Goal: Navigation & Orientation: Find specific page/section

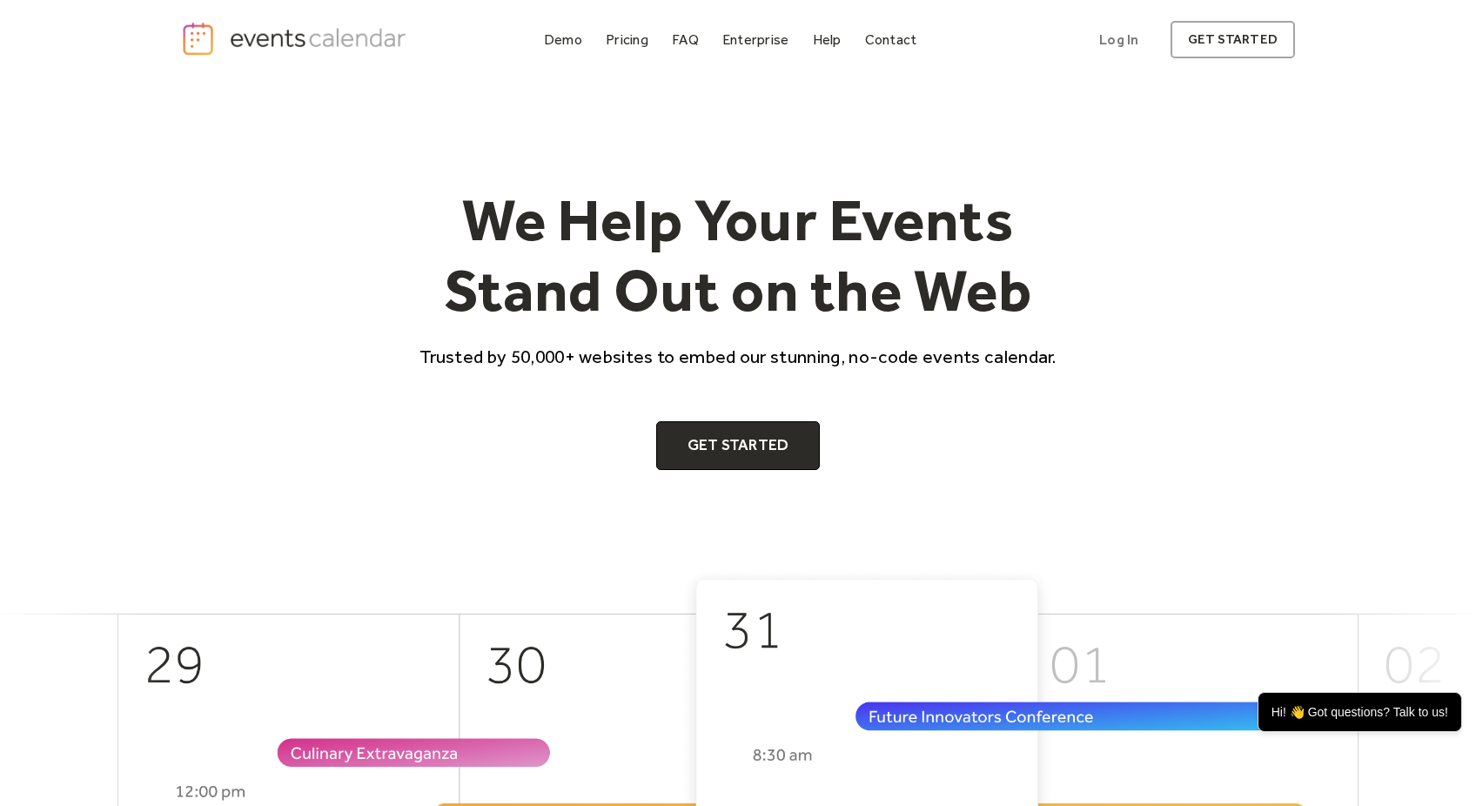
scroll to position [204, 0]
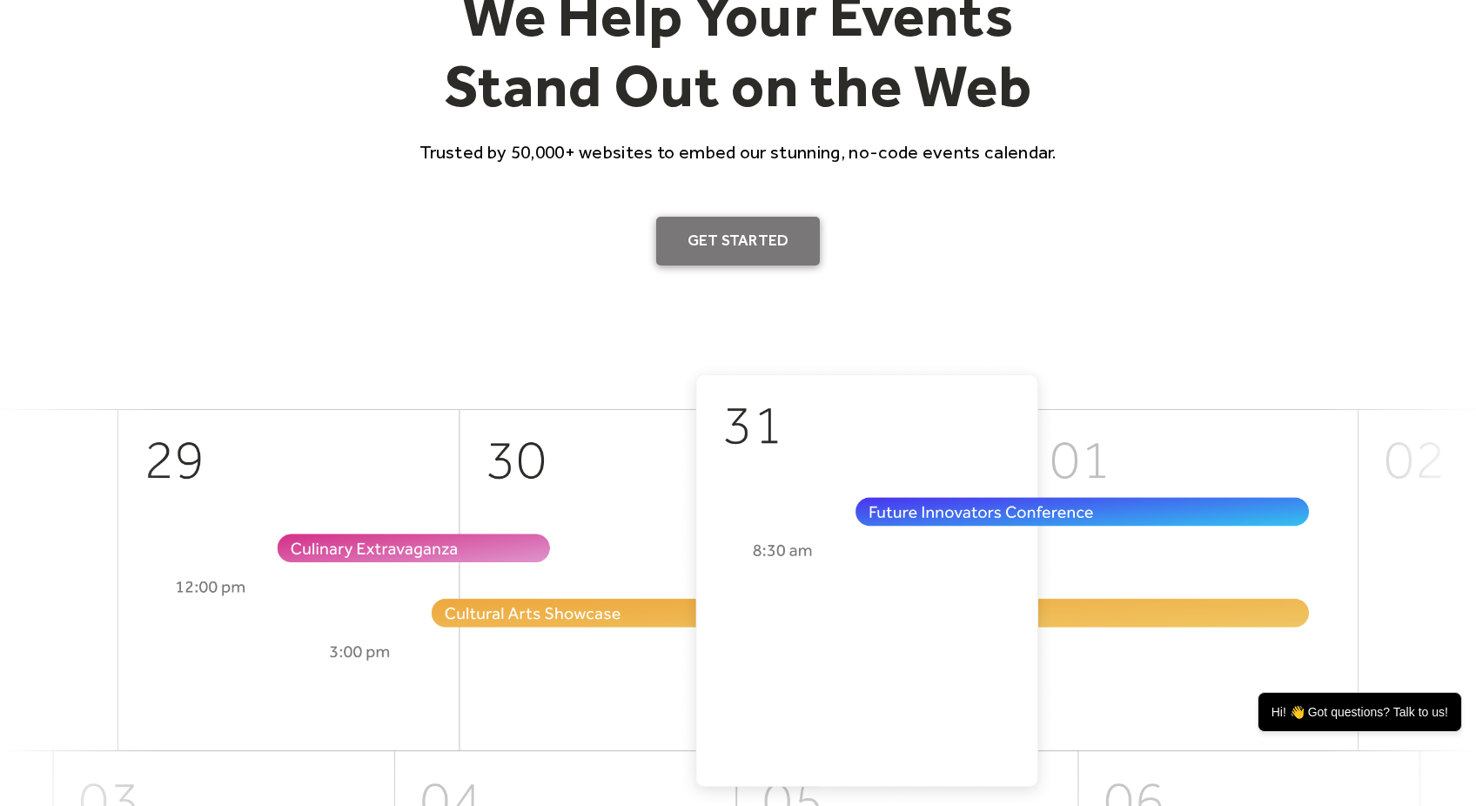
click at [761, 249] on link "Get Started" at bounding box center [738, 241] width 164 height 49
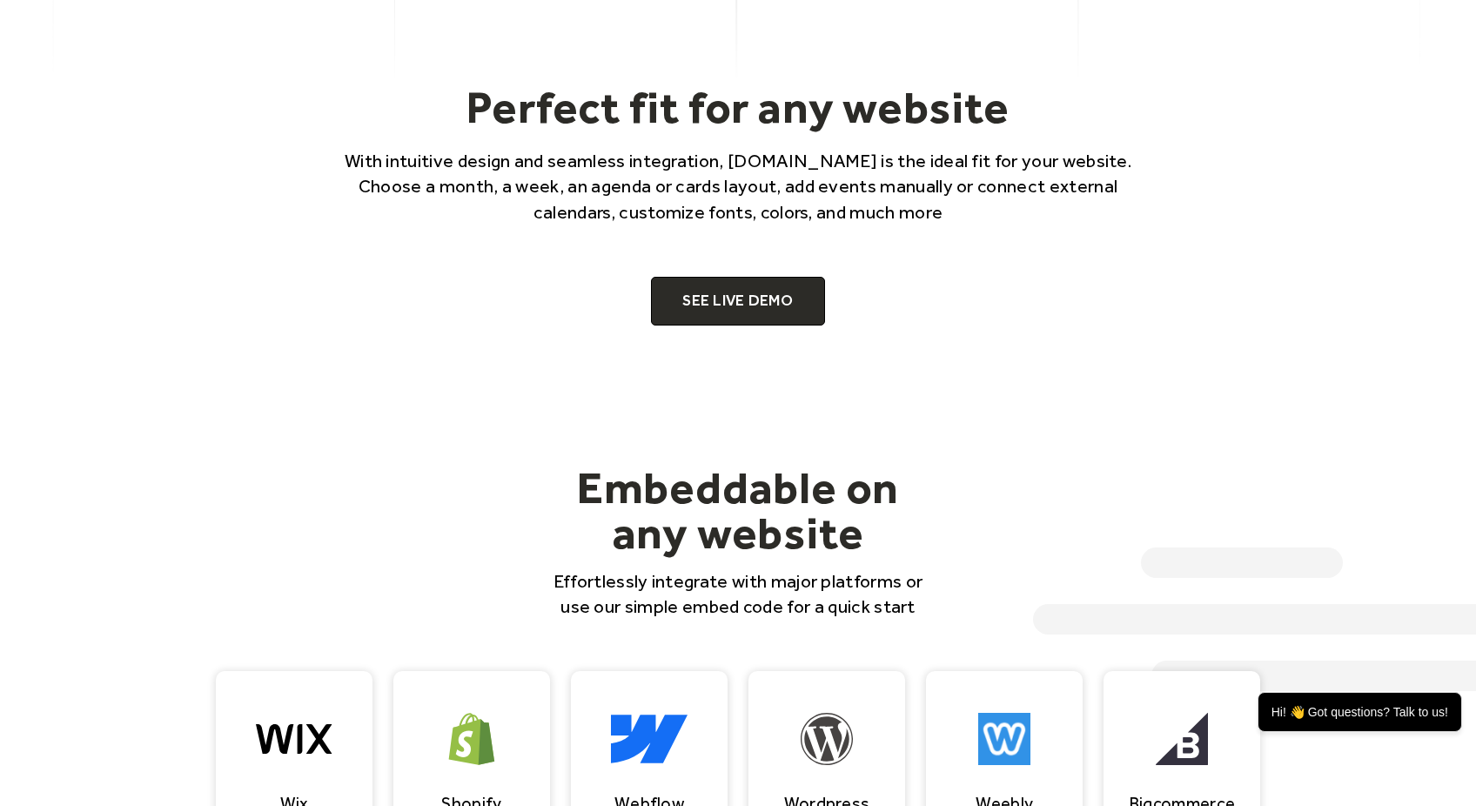
scroll to position [1250, 0]
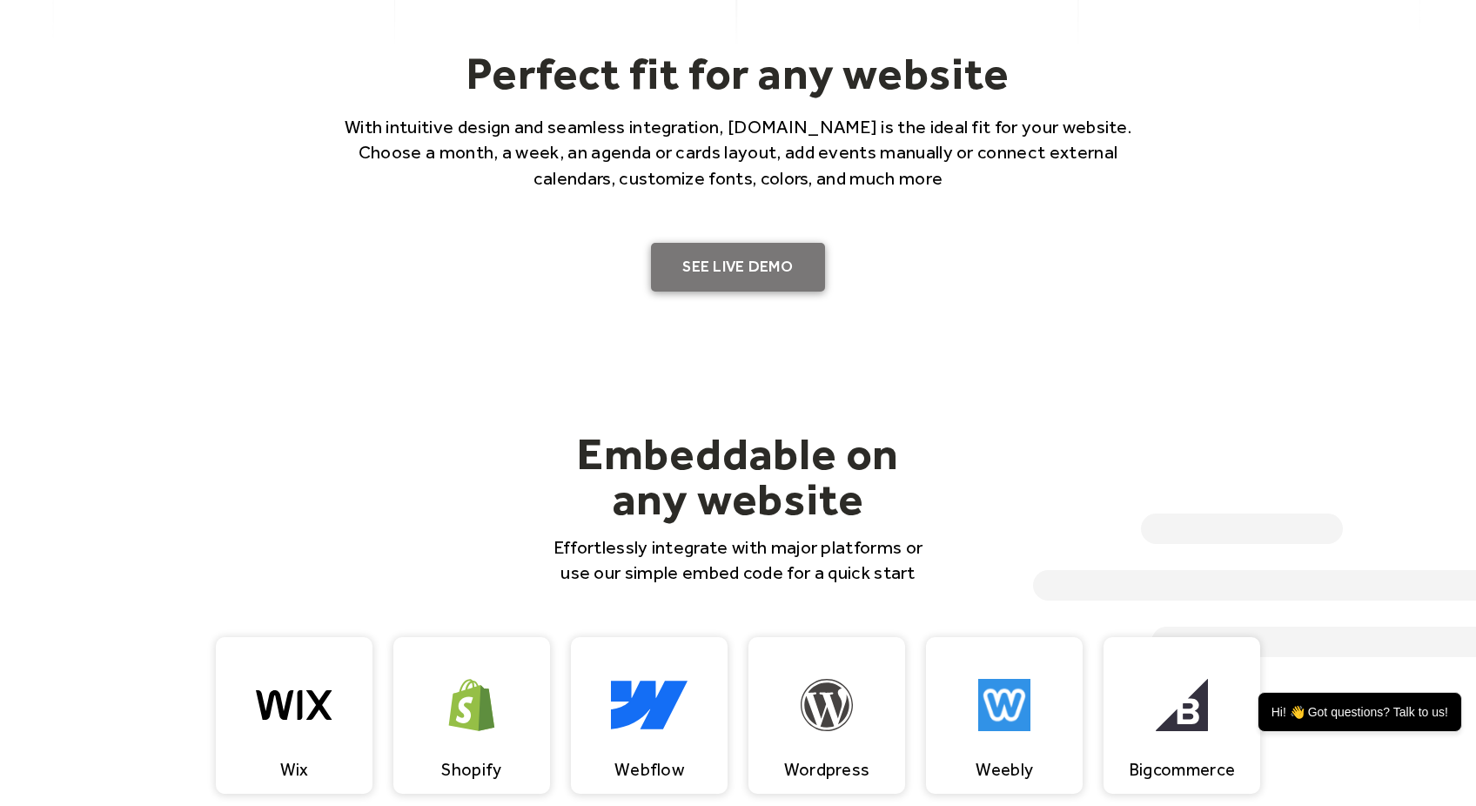
click at [754, 265] on link "SEE LIVE DEMO" at bounding box center [738, 267] width 174 height 49
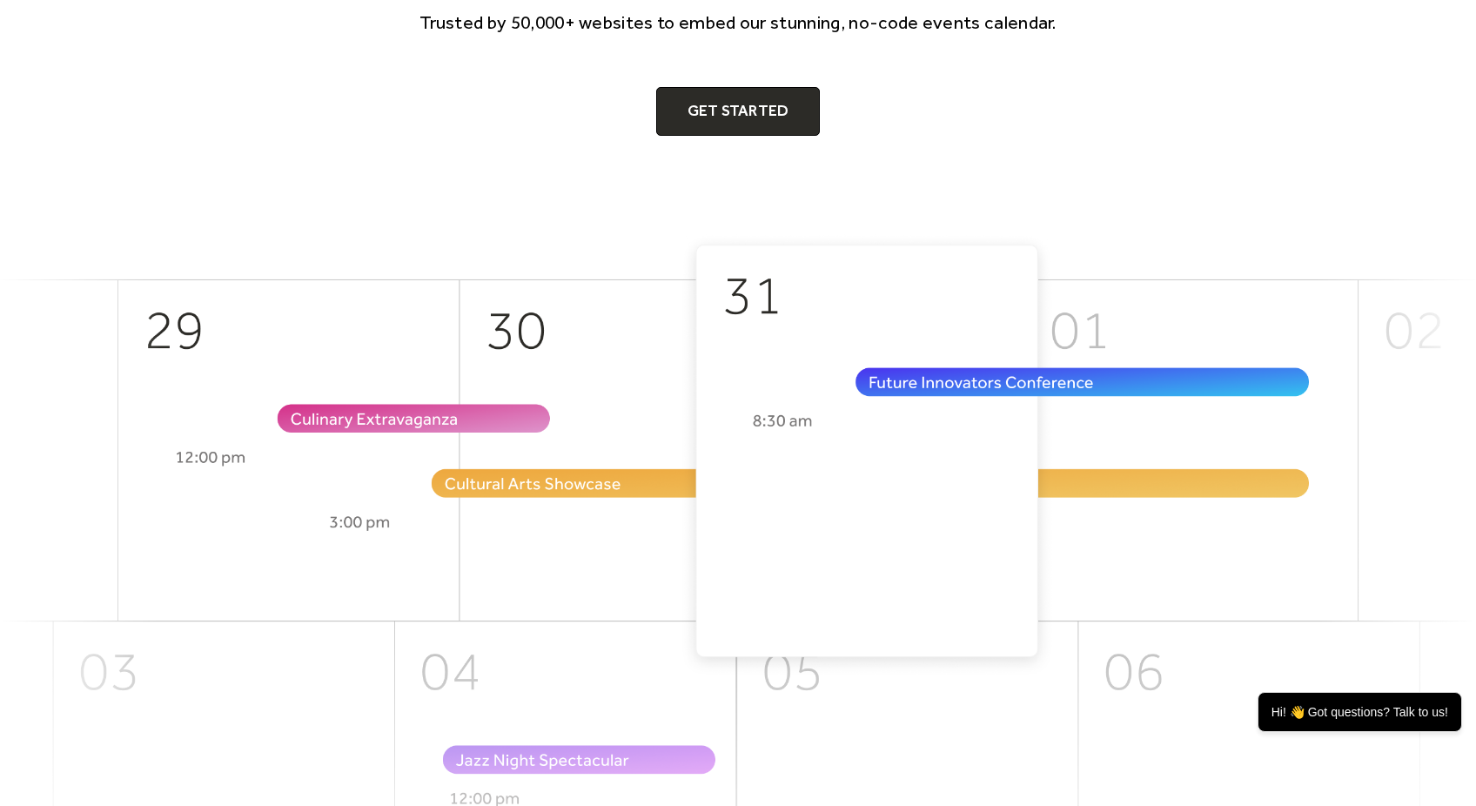
scroll to position [0, 0]
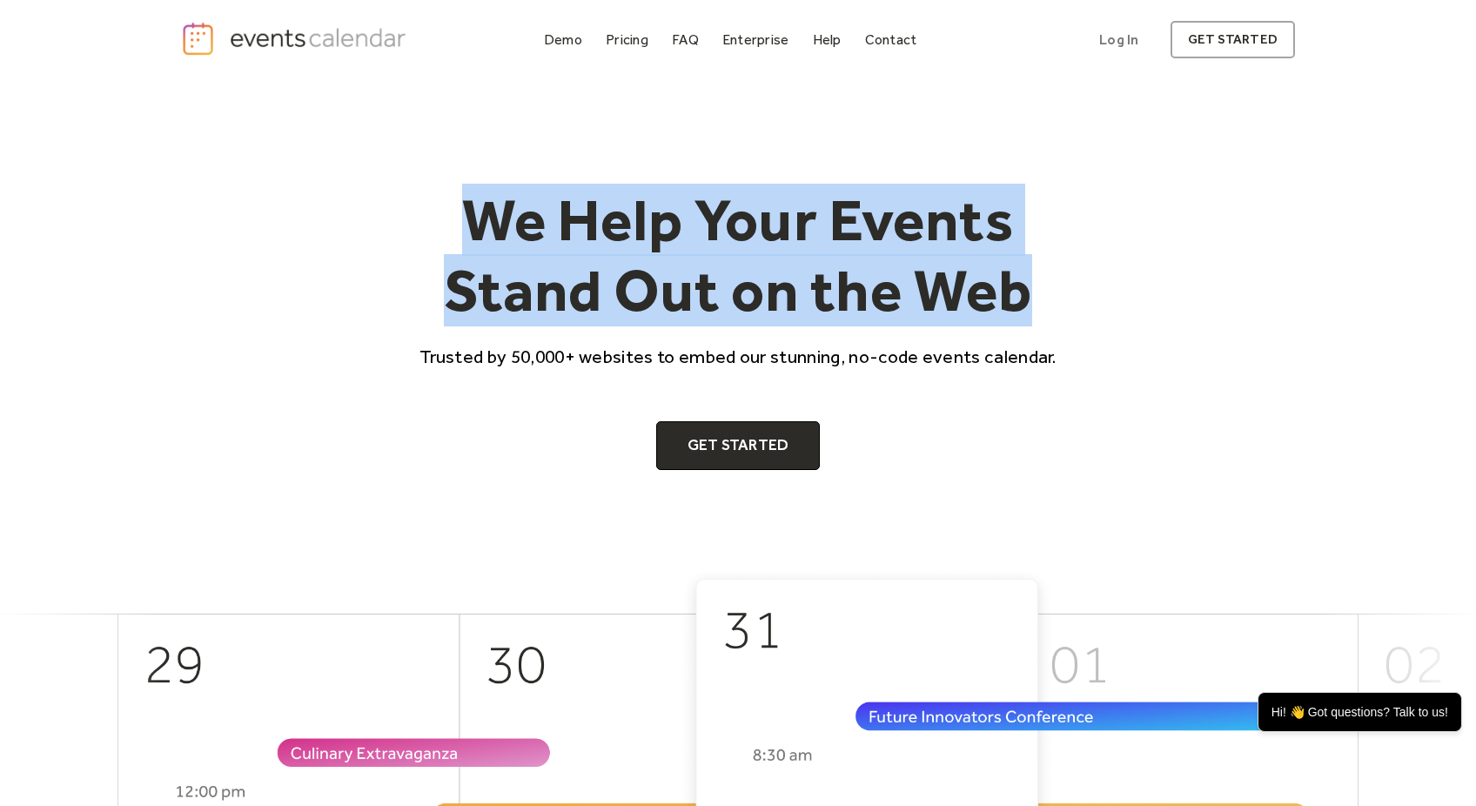
drag, startPoint x: 457, startPoint y: 230, endPoint x: 1042, endPoint y: 312, distance: 590.6
click at [1042, 312] on h1 "We Help Your Events Stand Out on the Web" at bounding box center [738, 255] width 668 height 142
copy h1 "We Help Your Events Stand Out on the Web"
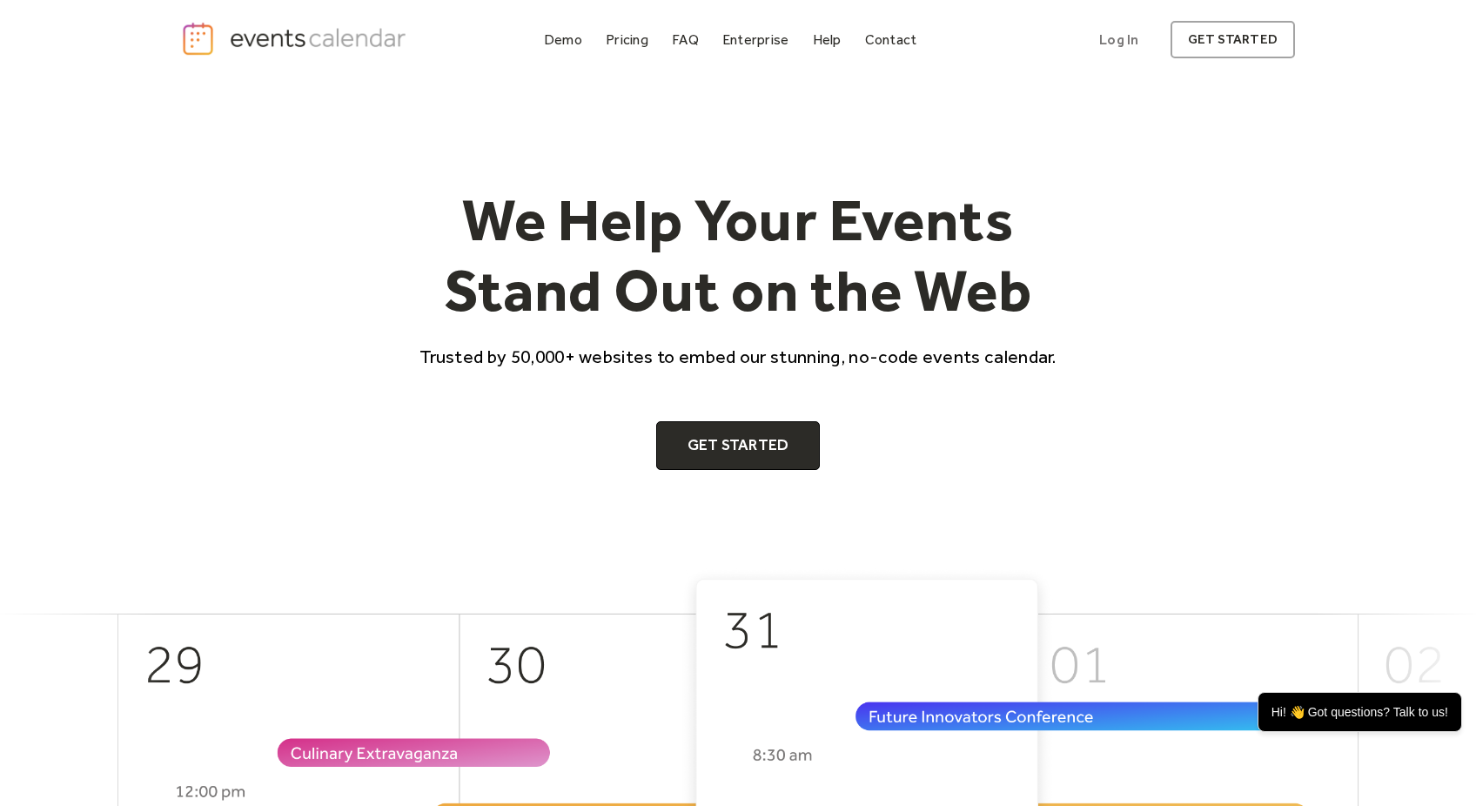
click at [465, 473] on div "We Help Your Events Stand Out on the Web Trusted by 50,000+ websites to embed o…" at bounding box center [738, 323] width 1114 height 487
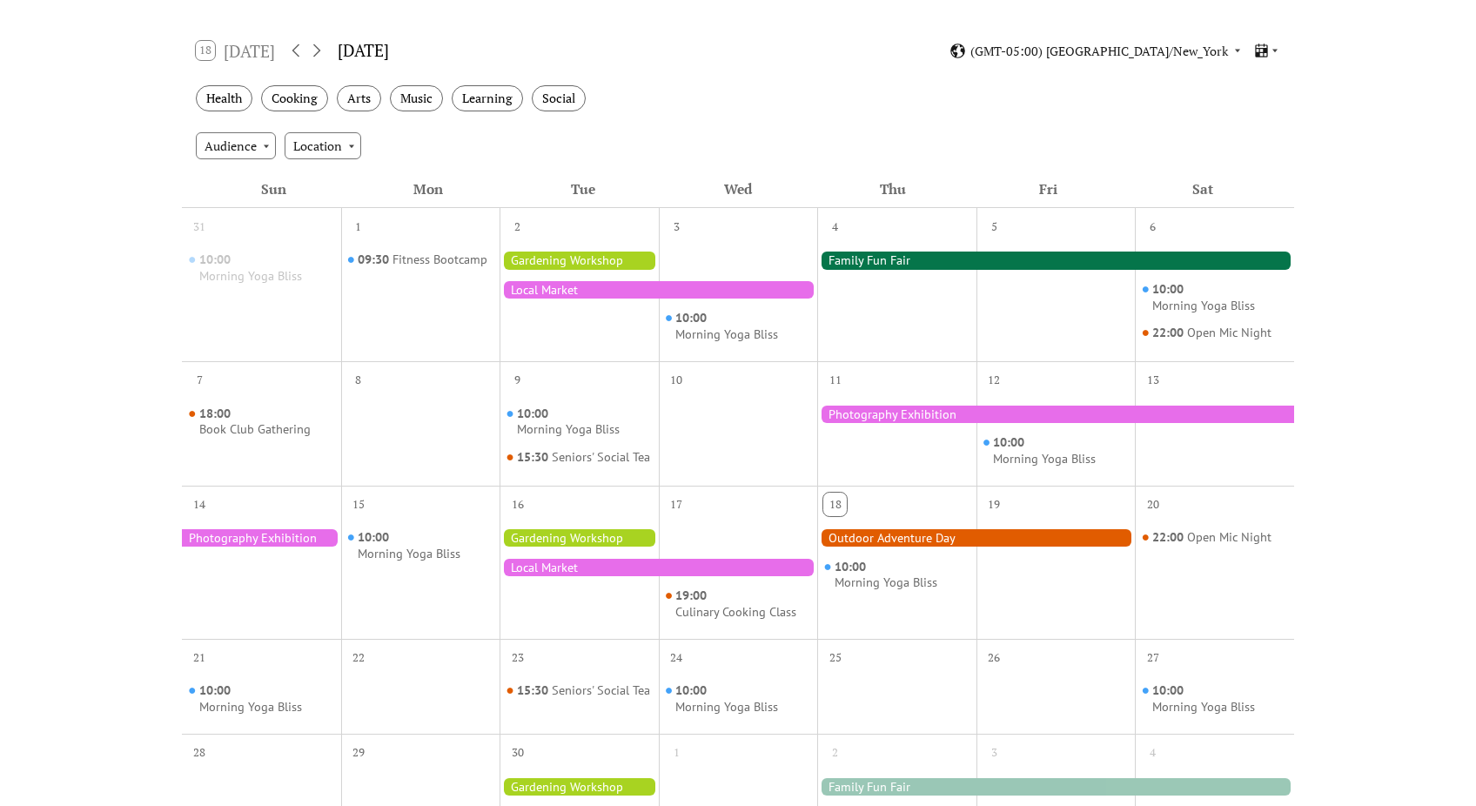
scroll to position [243, 0]
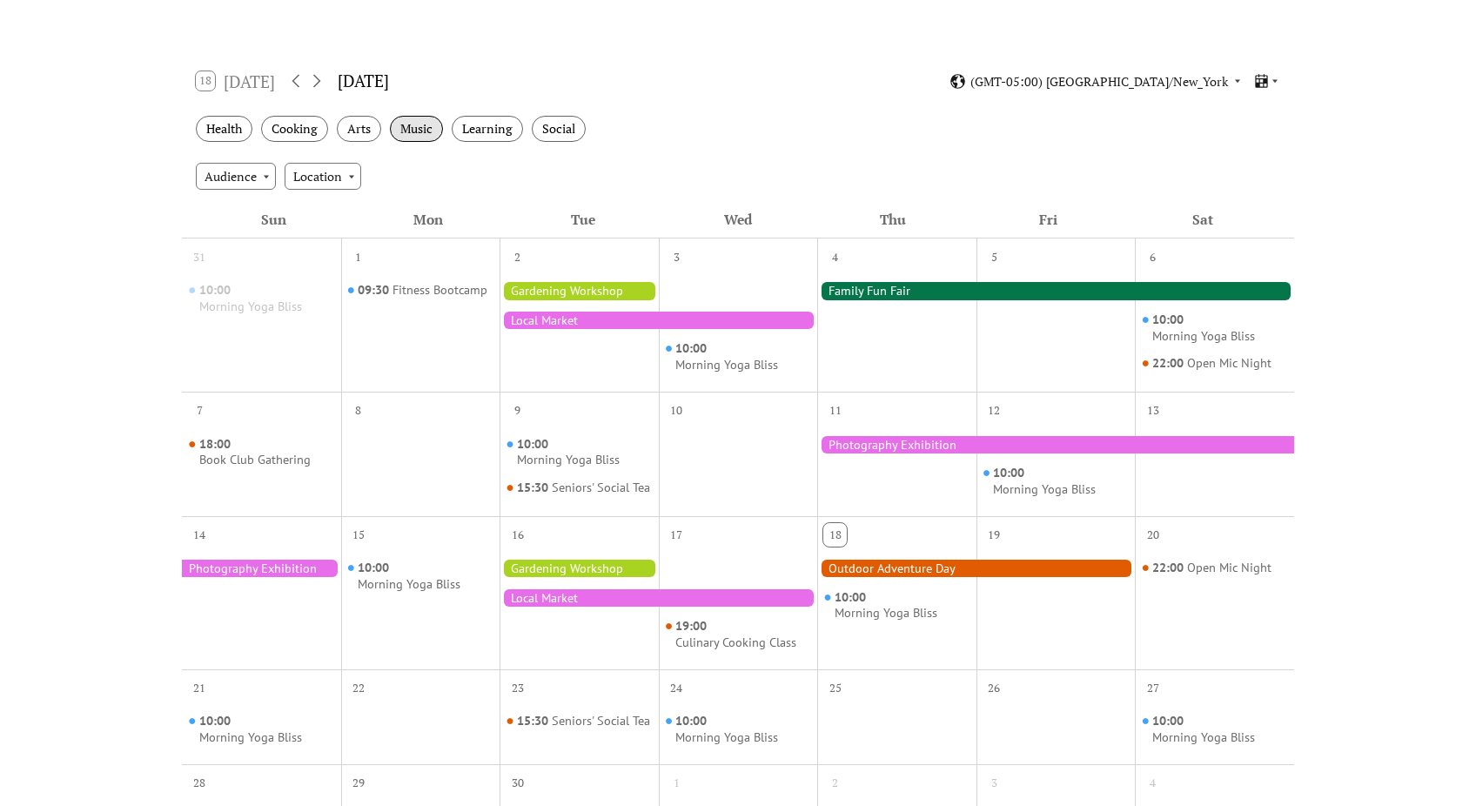
click at [397, 135] on div "Music" at bounding box center [416, 129] width 53 height 27
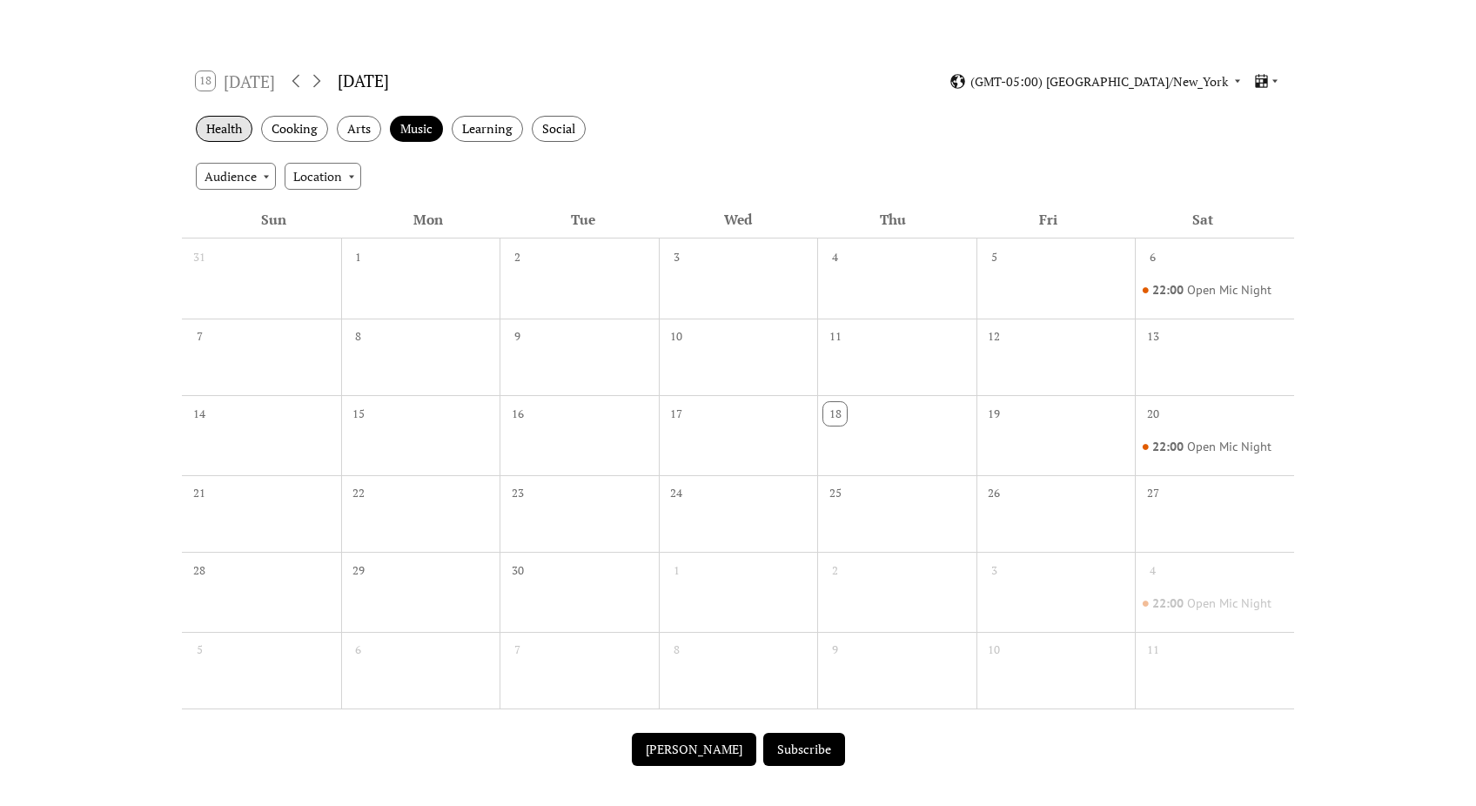
click at [238, 132] on div "Health" at bounding box center [224, 129] width 57 height 27
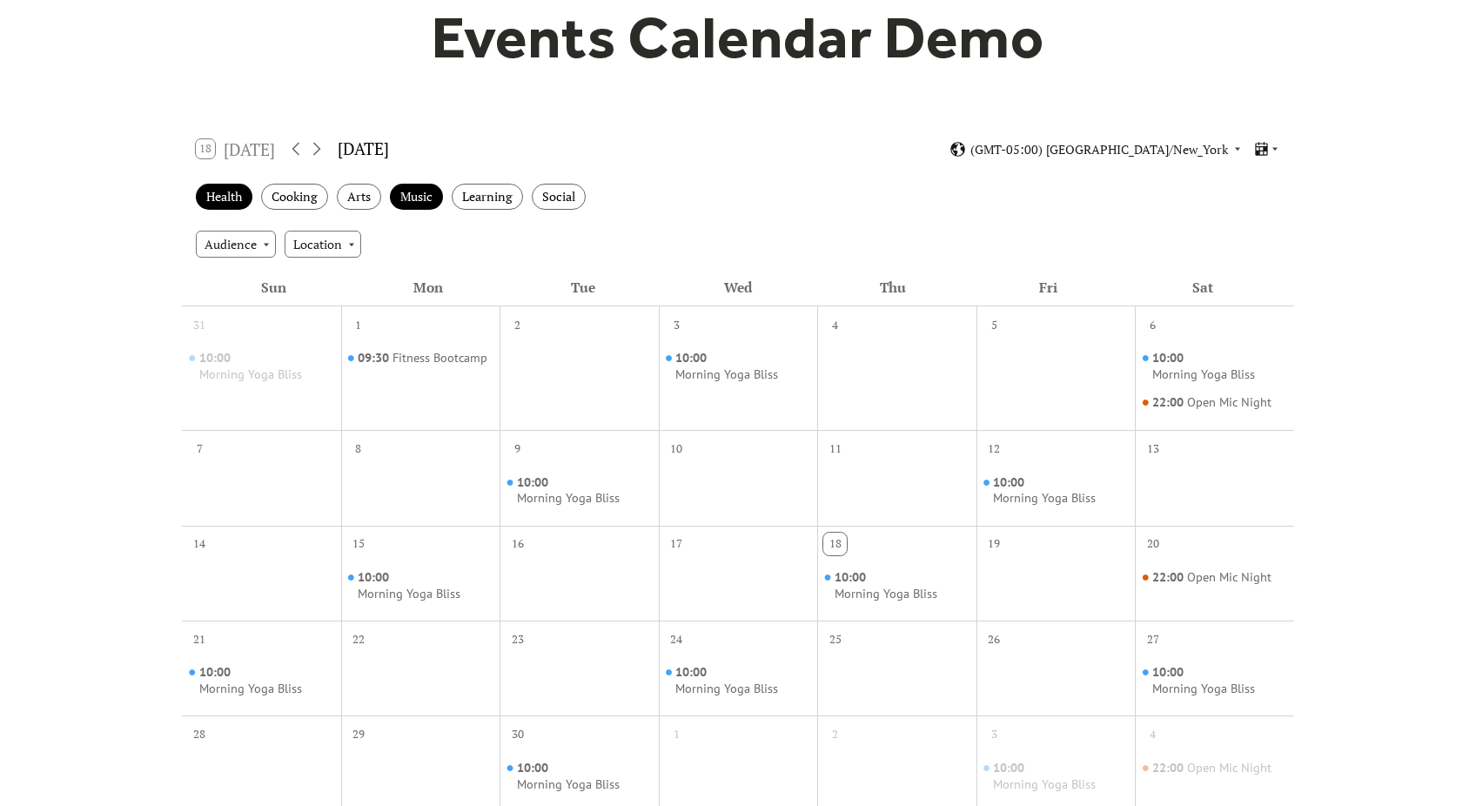
scroll to position [0, 0]
